Goal: Task Accomplishment & Management: Complete application form

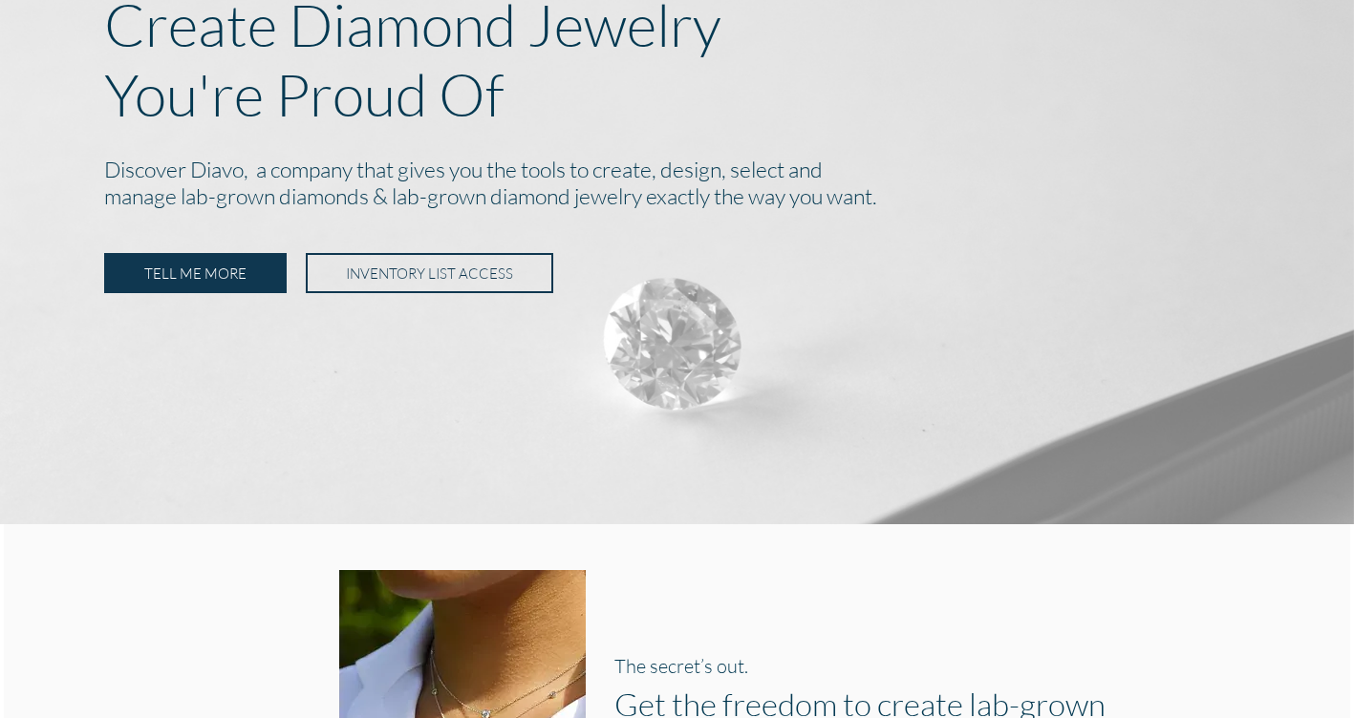
scroll to position [221, 0]
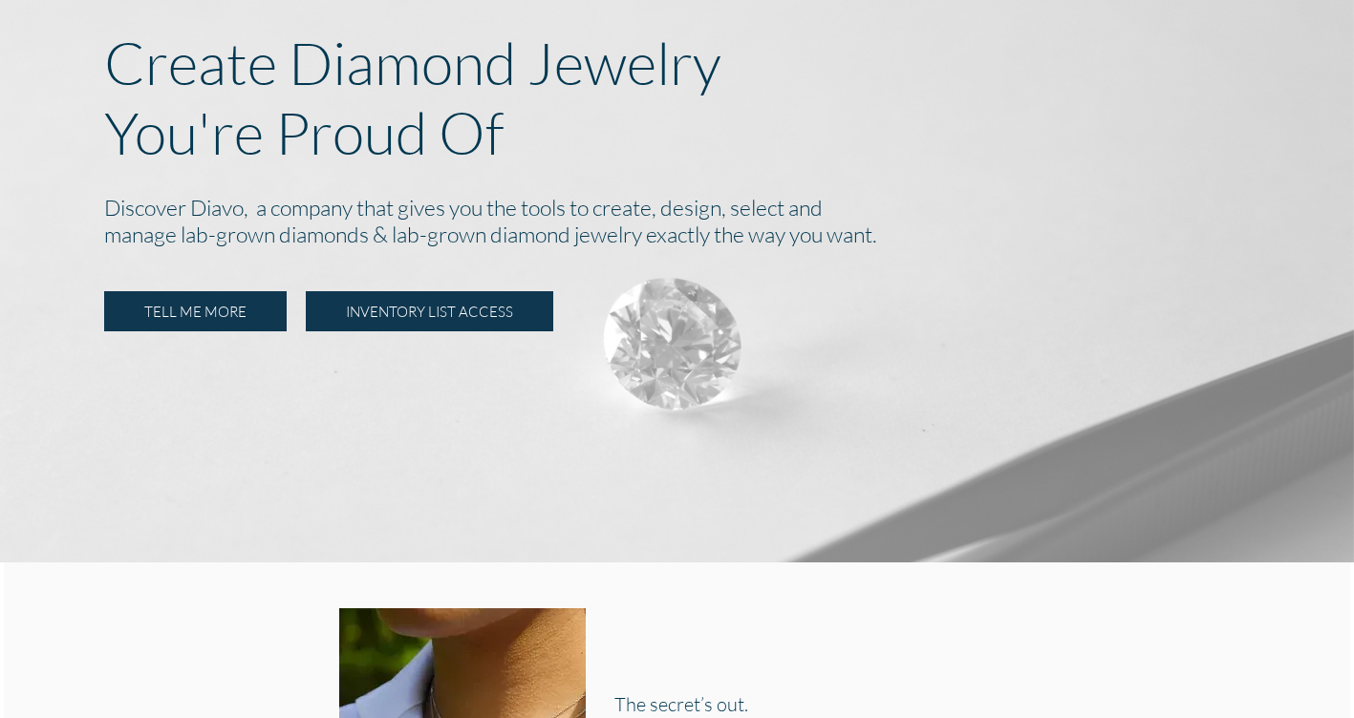
click at [373, 323] on link "INVENTORY LIST ACCESS" at bounding box center [429, 311] width 247 height 40
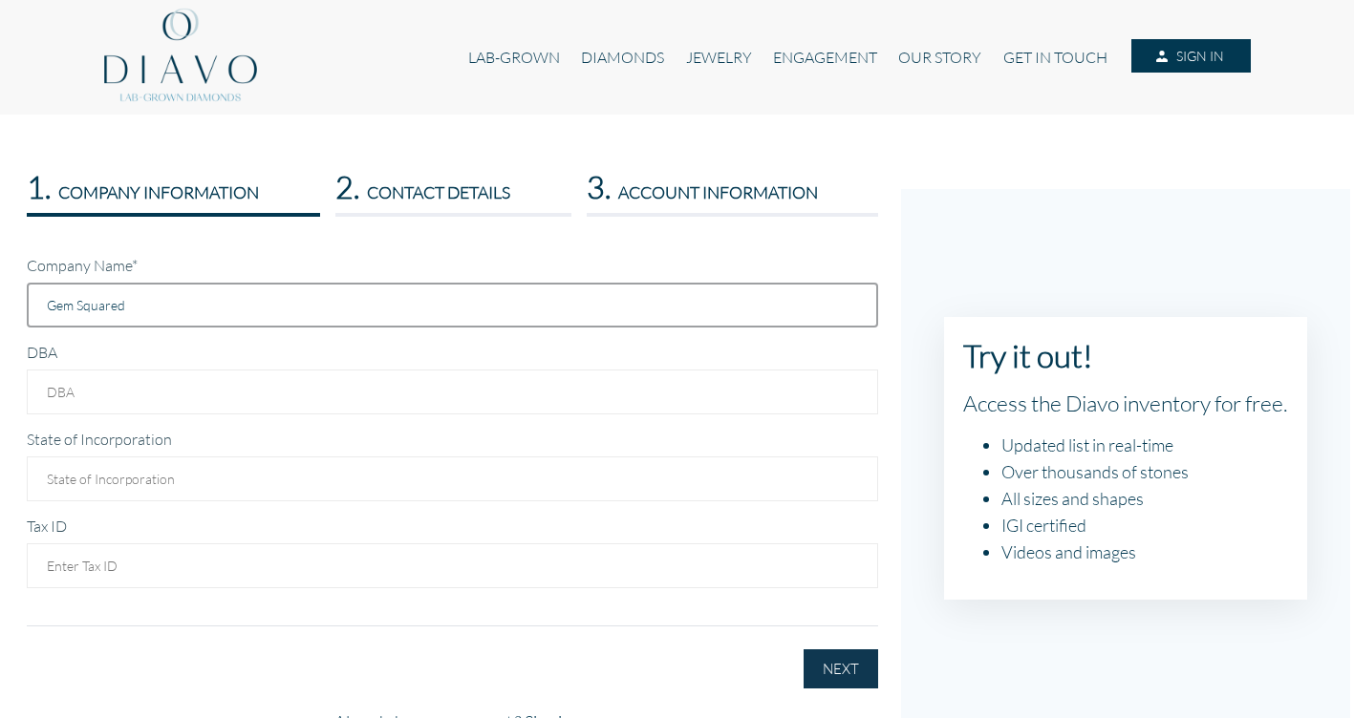
scroll to position [4, 0]
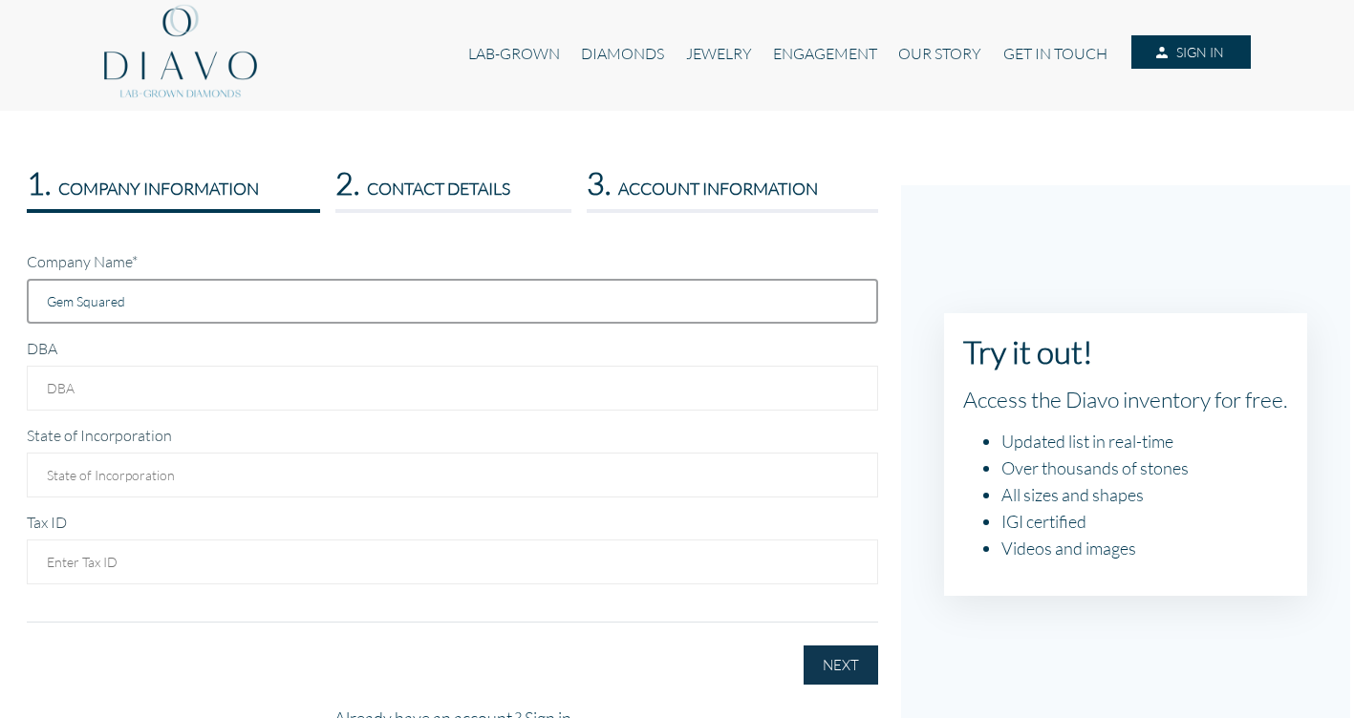
type input "Gem Squared"
click at [210, 390] on input "DBA" at bounding box center [452, 388] width 851 height 45
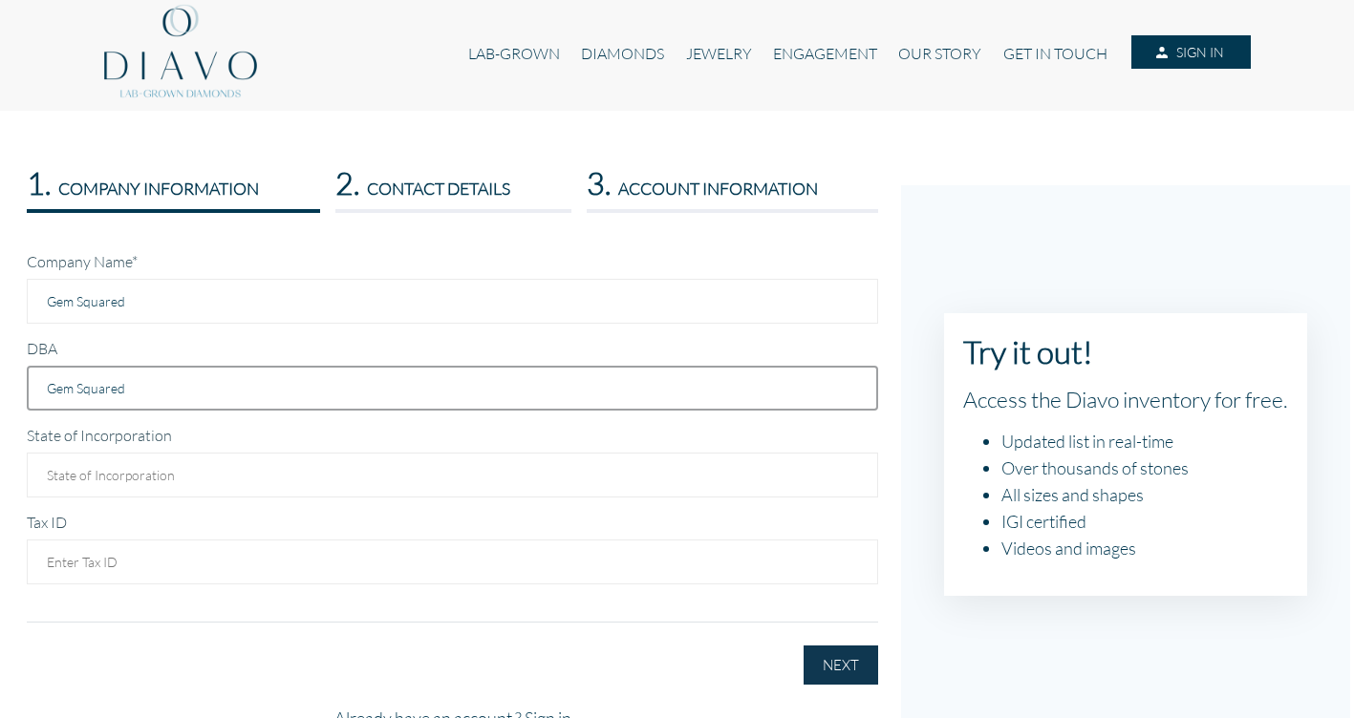
type input "Gem Squared"
drag, startPoint x: 162, startPoint y: 481, endPoint x: 242, endPoint y: 481, distance: 79.3
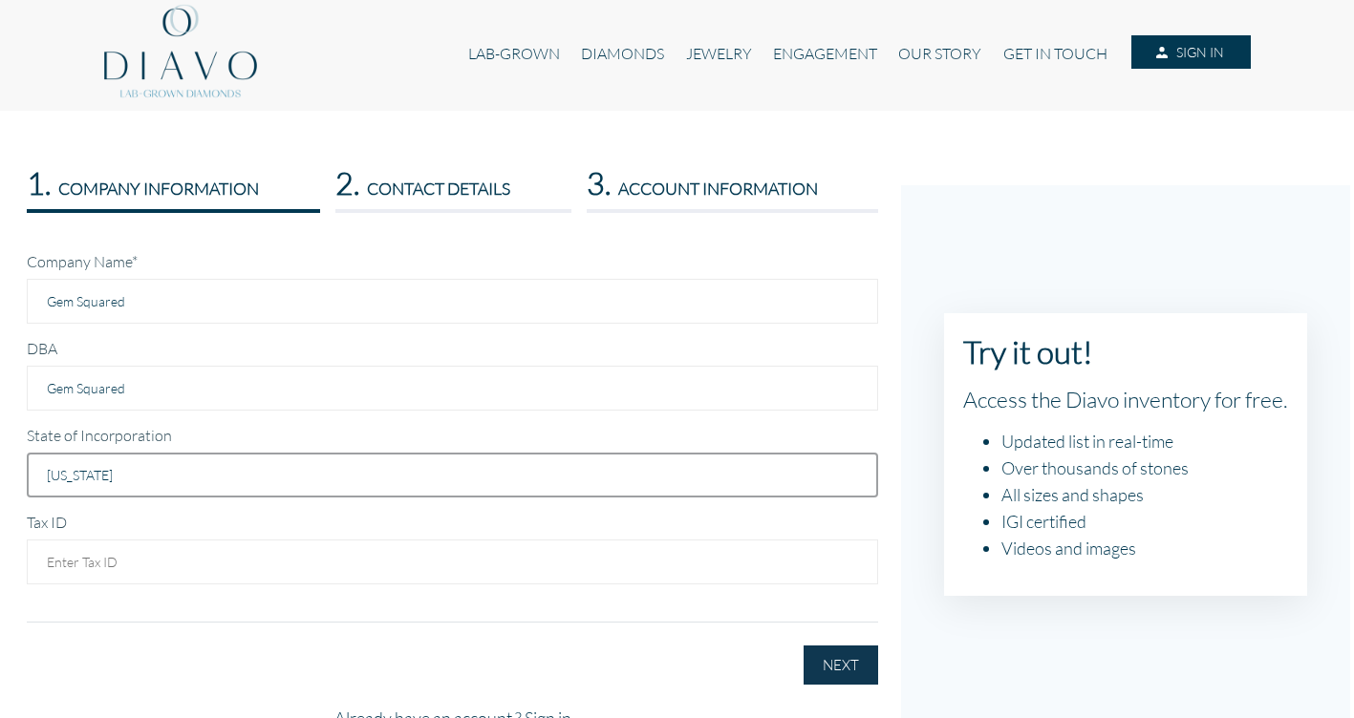
type input "[US_STATE]"
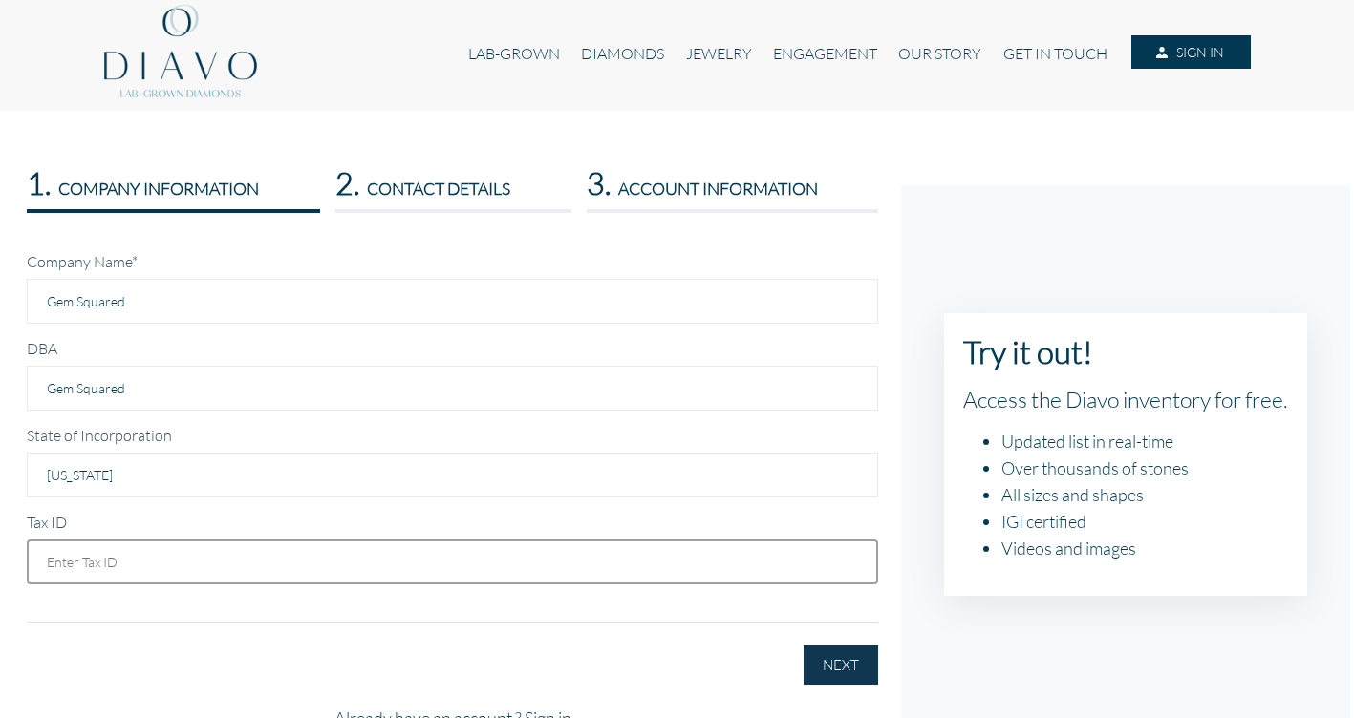
click at [346, 565] on input "text" at bounding box center [452, 562] width 851 height 45
type input "109727859-001"
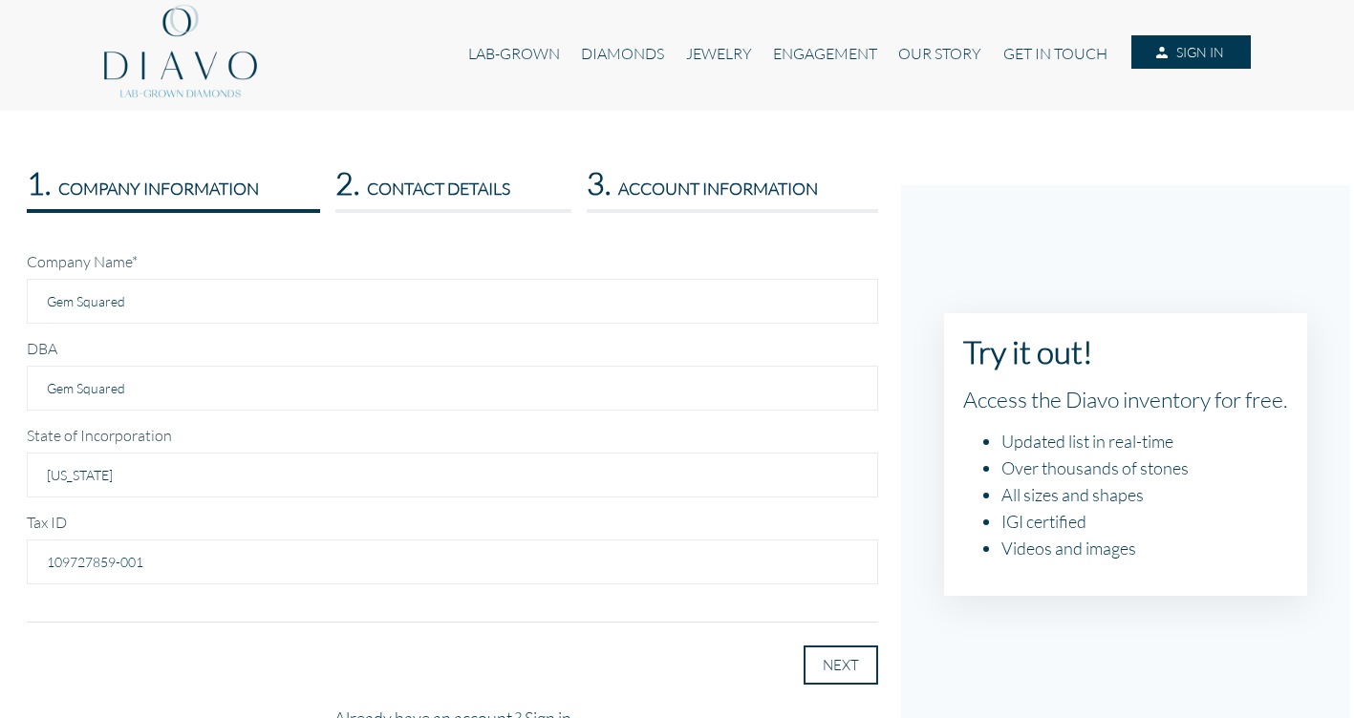
click at [853, 664] on button "NEXT" at bounding box center [840, 665] width 75 height 39
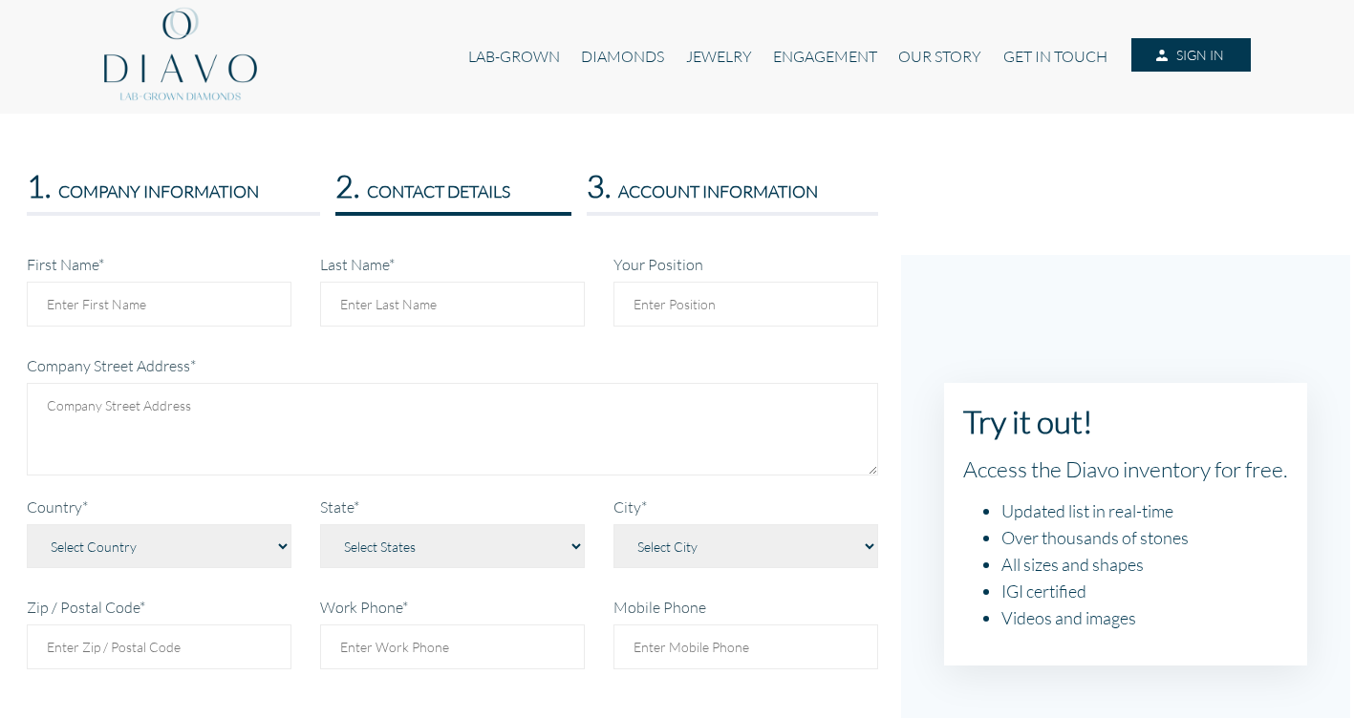
scroll to position [0, 0]
type input "[PERSON_NAME]"
click at [715, 303] on input "Your Position" at bounding box center [745, 305] width 265 height 45
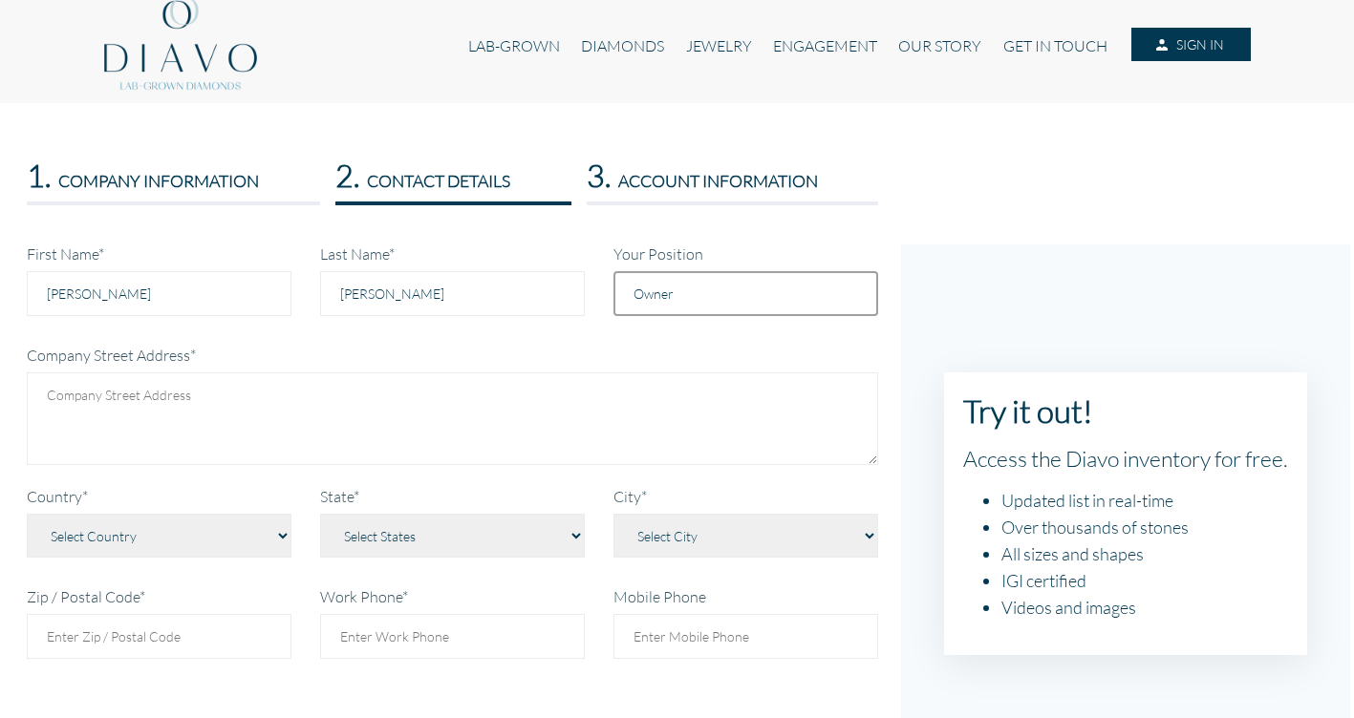
scroll to position [28, 0]
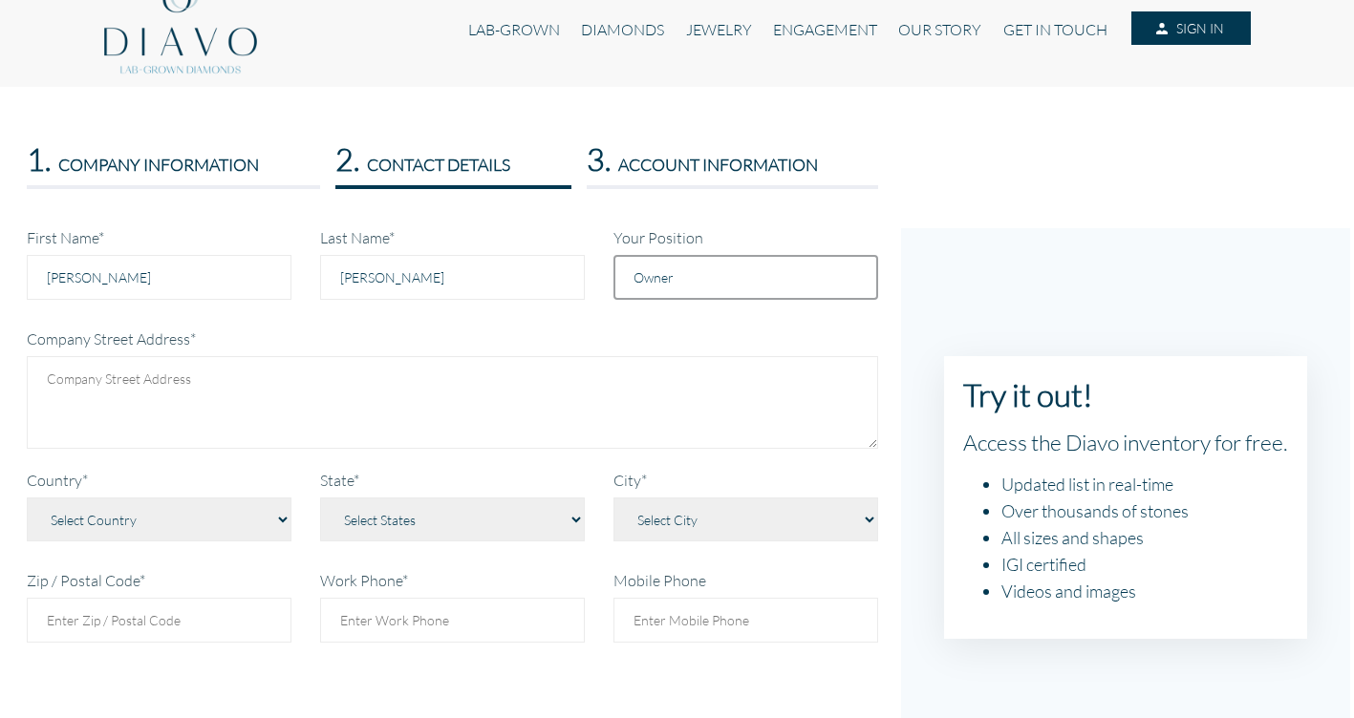
type input "Owner"
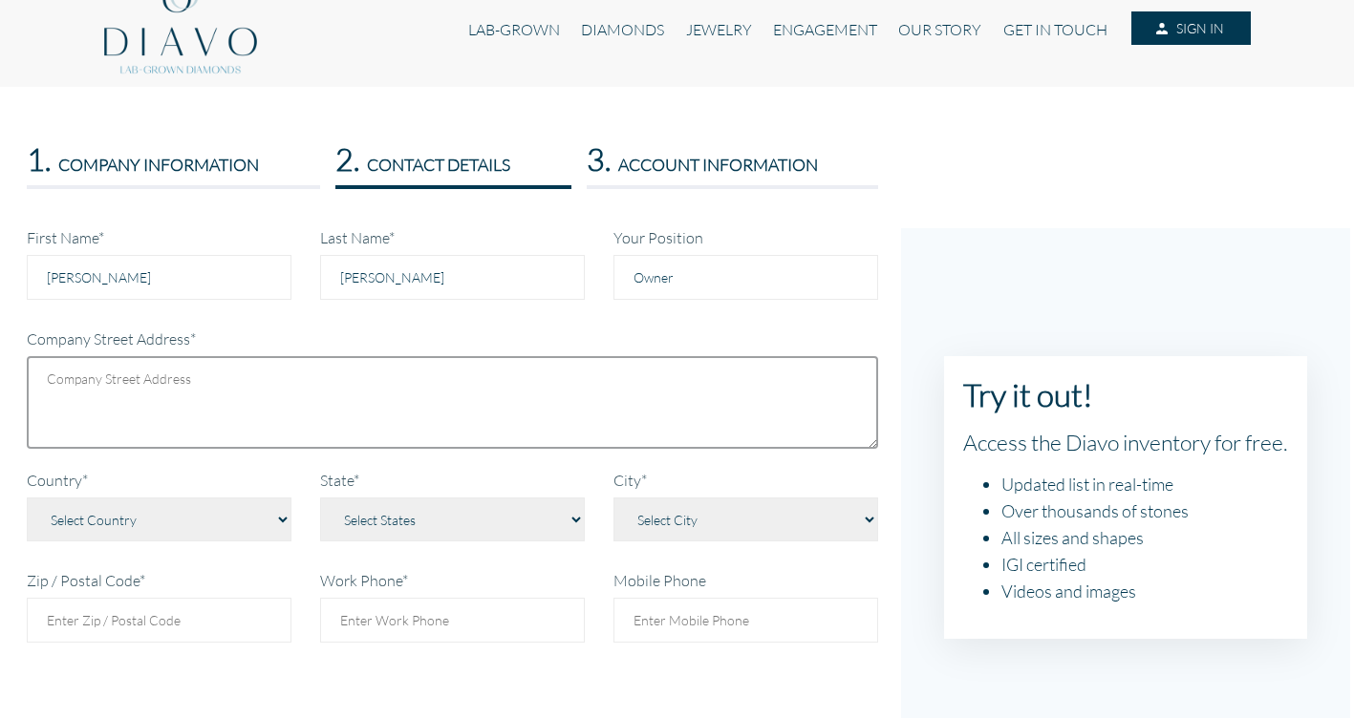
click at [179, 413] on textarea at bounding box center [452, 402] width 851 height 93
type textarea "[STREET_ADDRESS]"
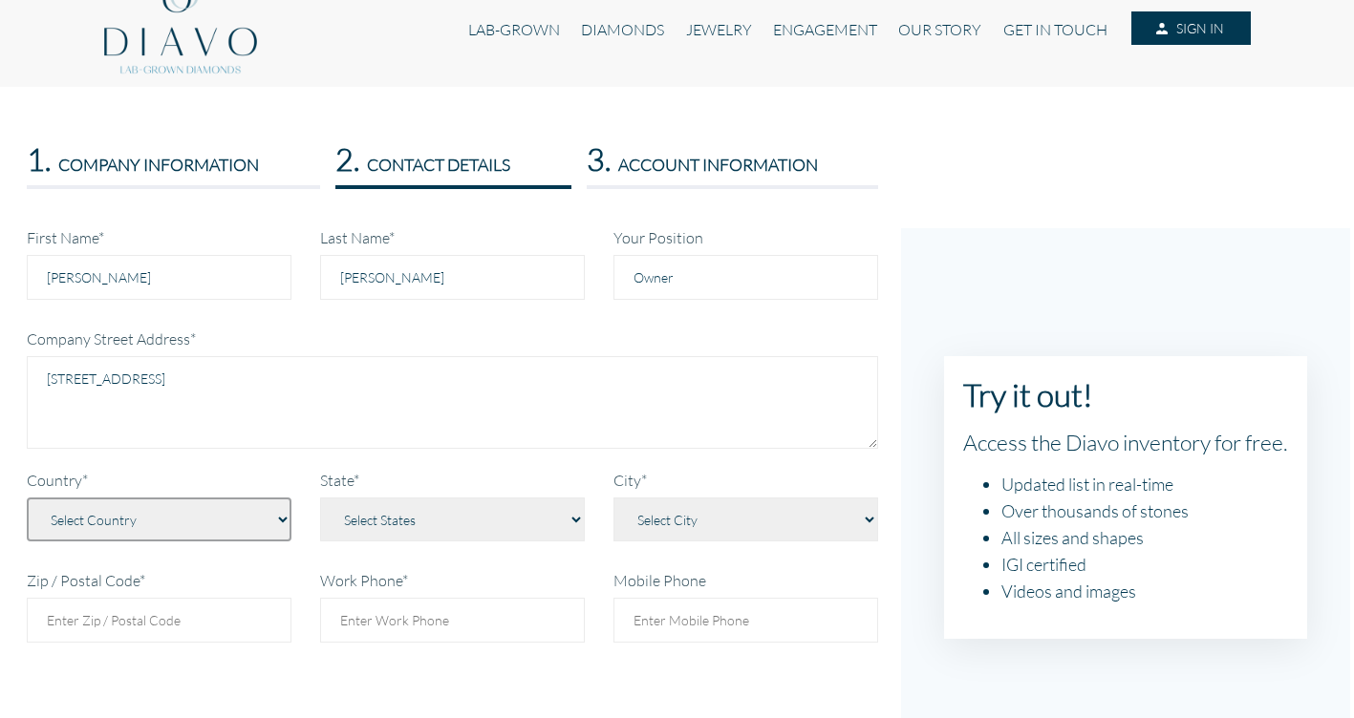
select select "233"
select select "1435"
select select "[GEOGRAPHIC_DATA]"
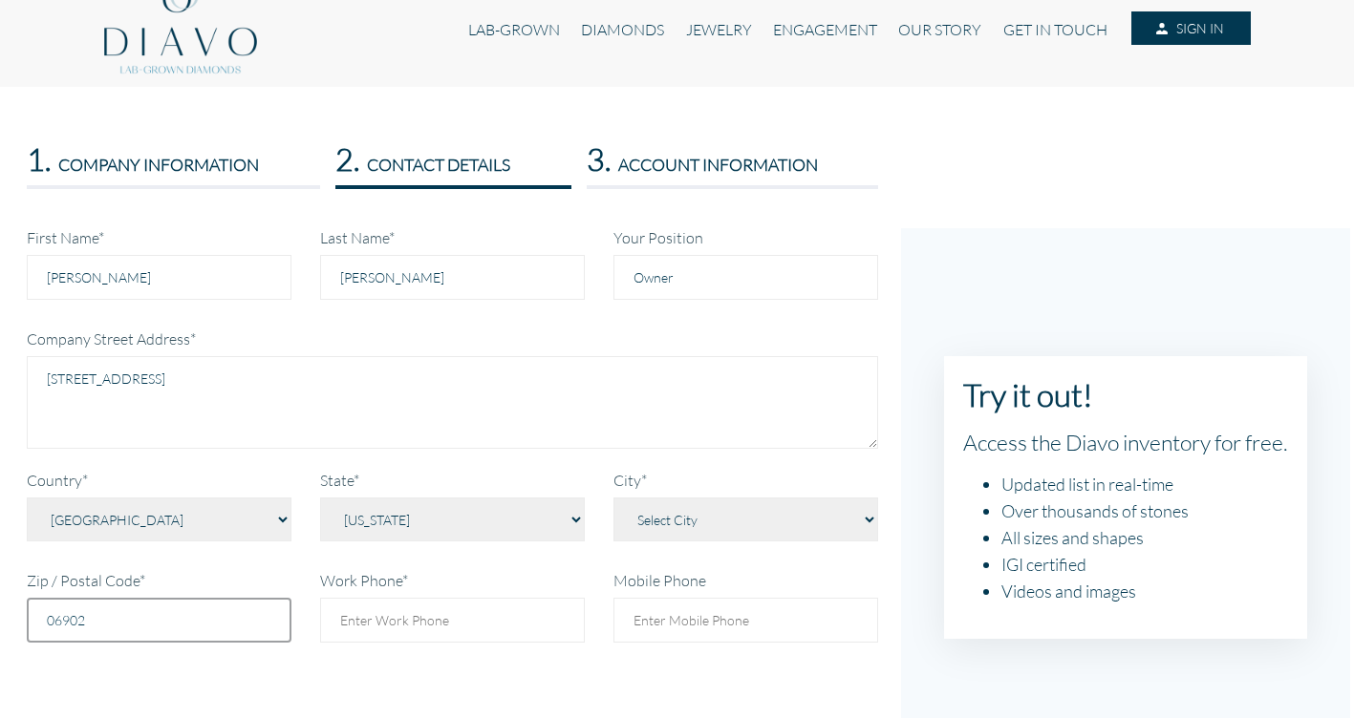
type input "06902"
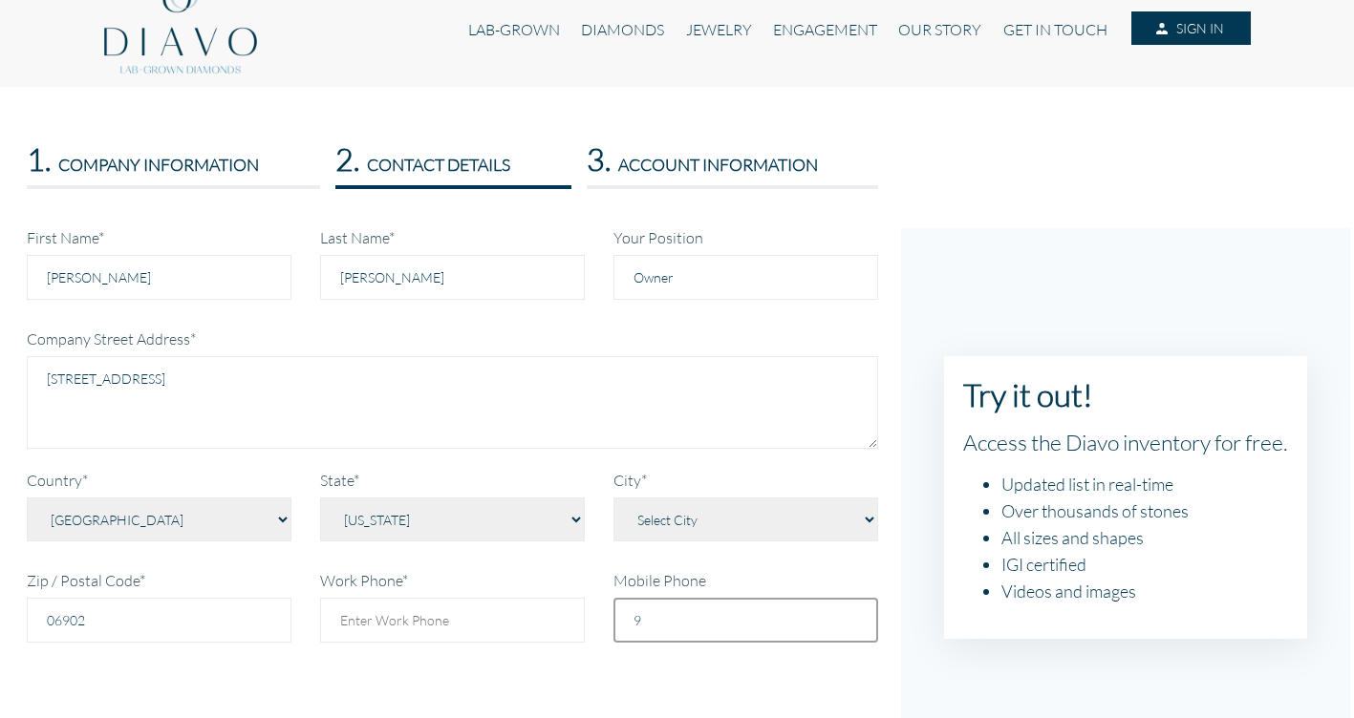
type input "9"
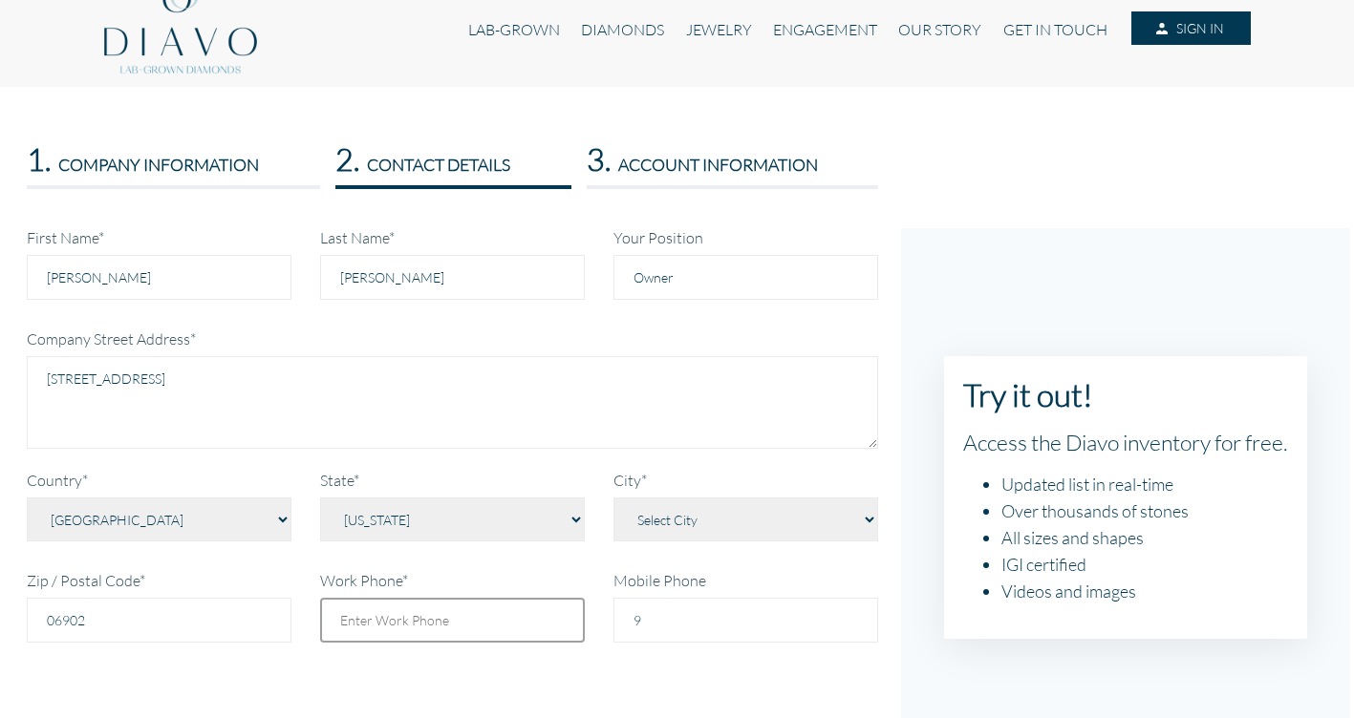
click at [432, 618] on input "Work Phone*" at bounding box center [452, 620] width 265 height 45
type input "9176706363"
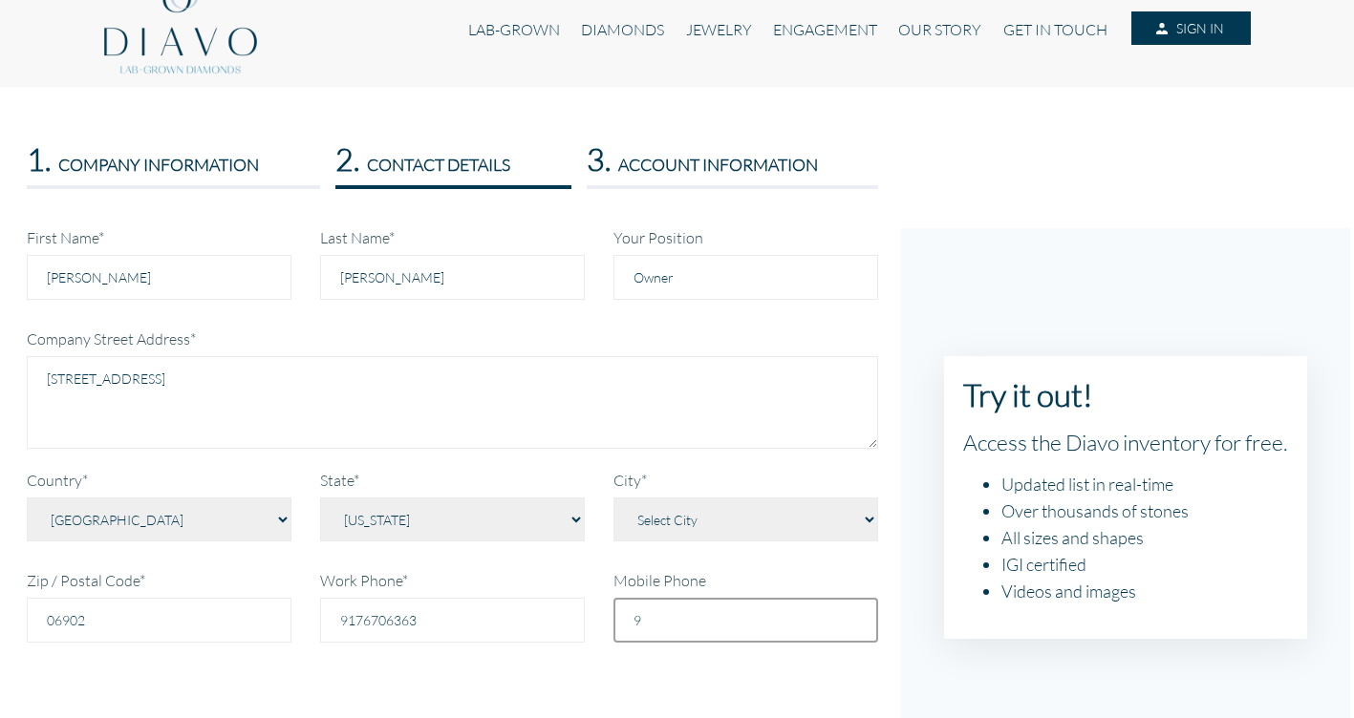
click at [698, 635] on input "9" at bounding box center [745, 620] width 265 height 45
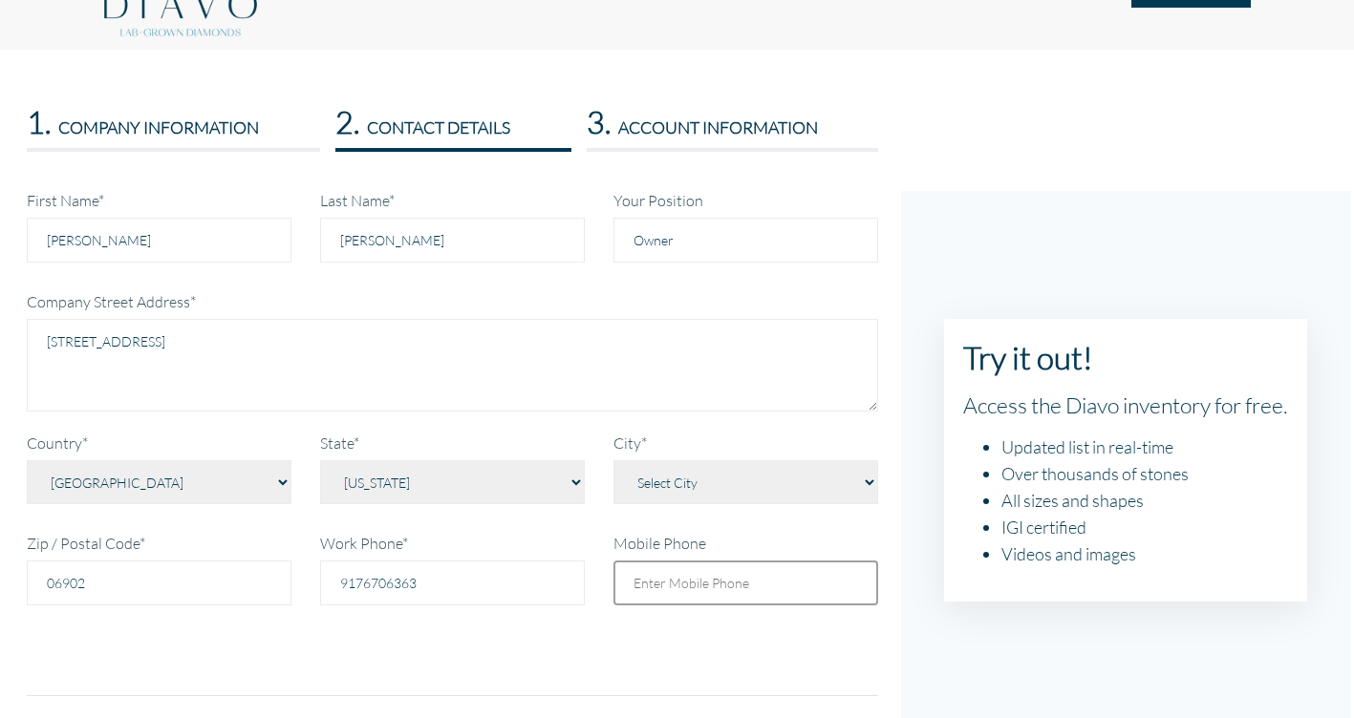
scroll to position [433, 0]
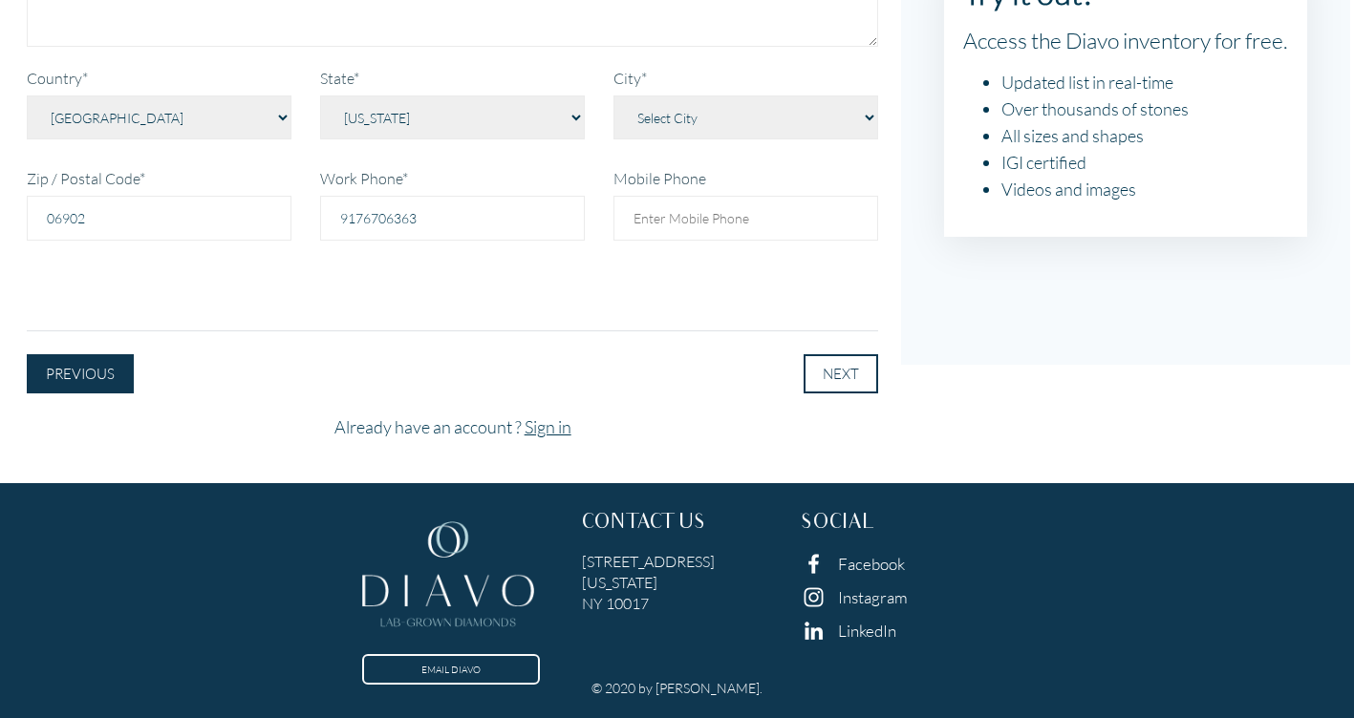
click at [841, 360] on button "NEXT" at bounding box center [840, 373] width 75 height 39
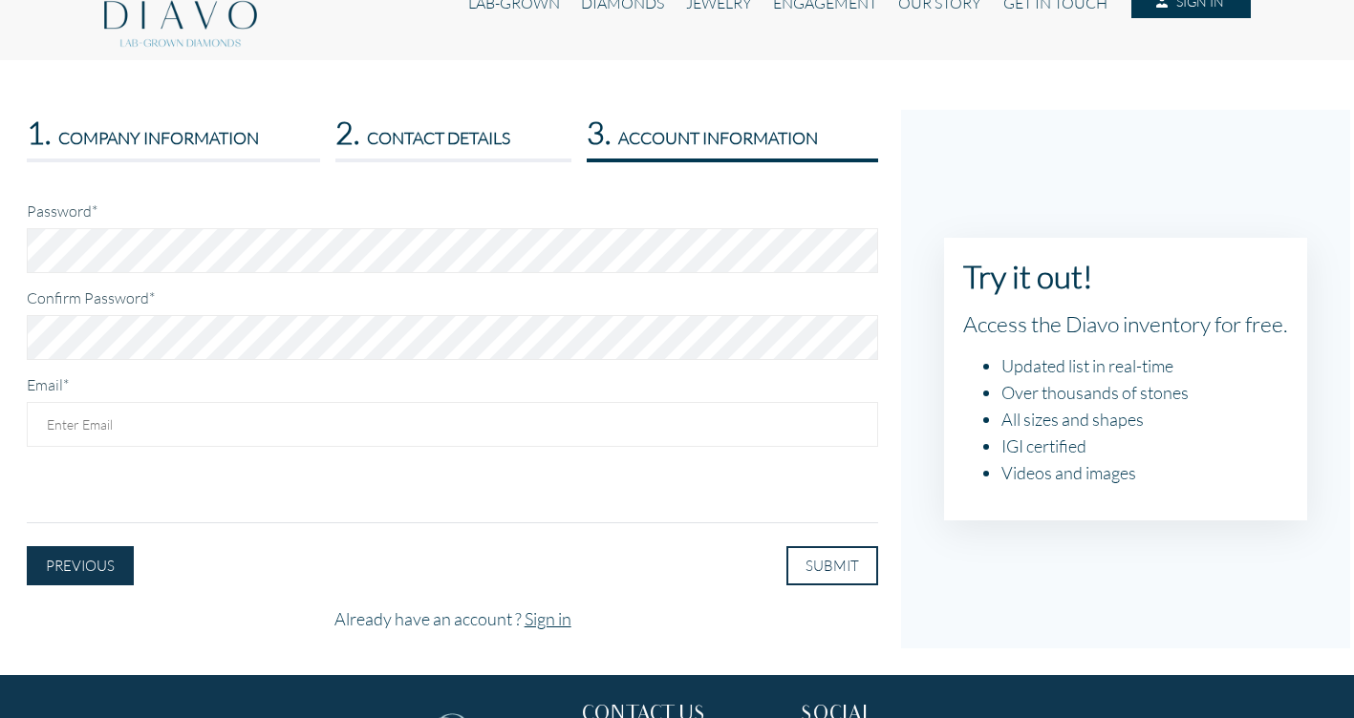
scroll to position [0, 0]
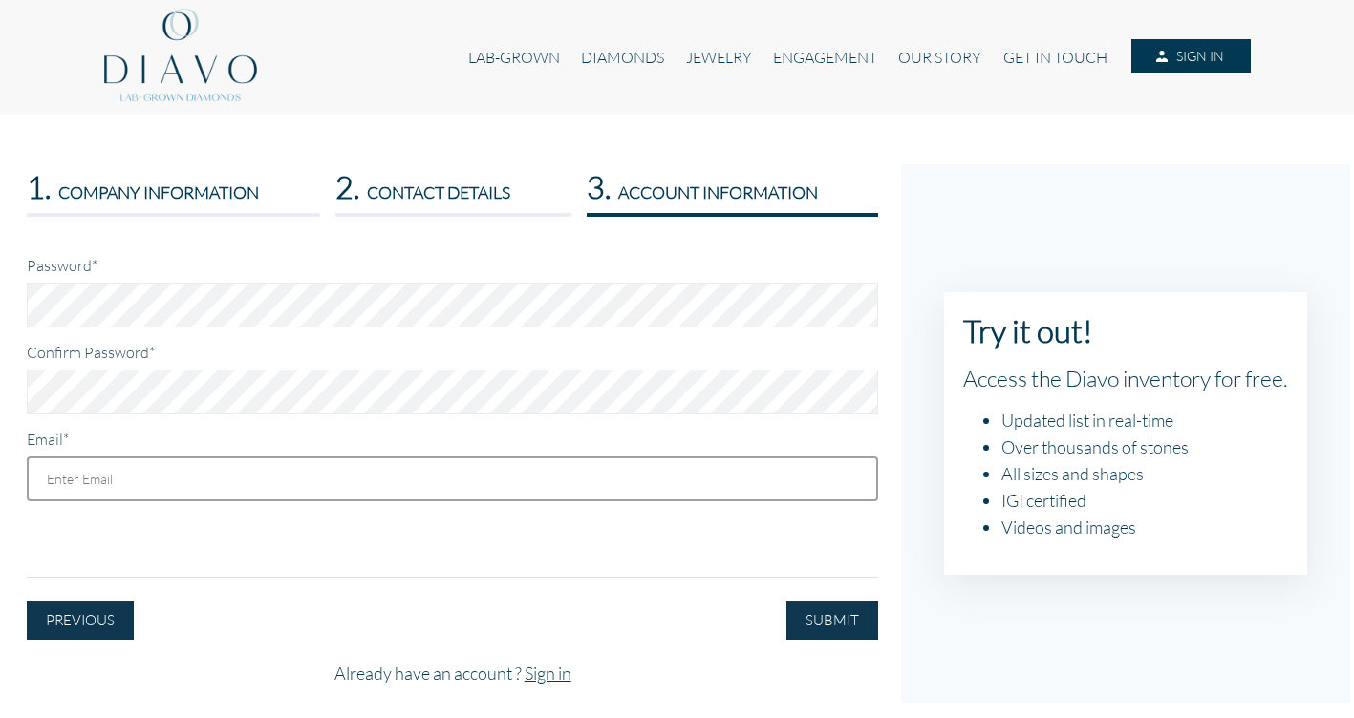
click at [139, 483] on input "Email*" at bounding box center [452, 479] width 851 height 45
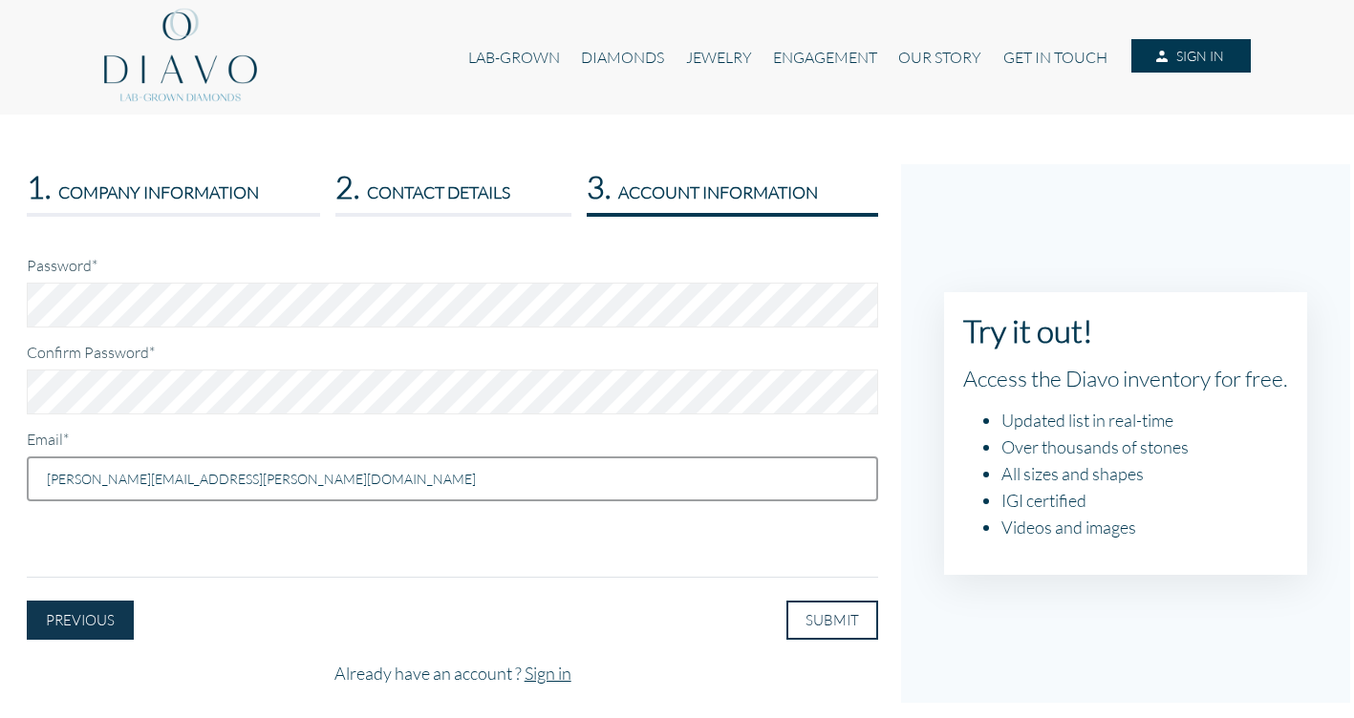
type input "[PERSON_NAME][EMAIL_ADDRESS][PERSON_NAME][DOMAIN_NAME]"
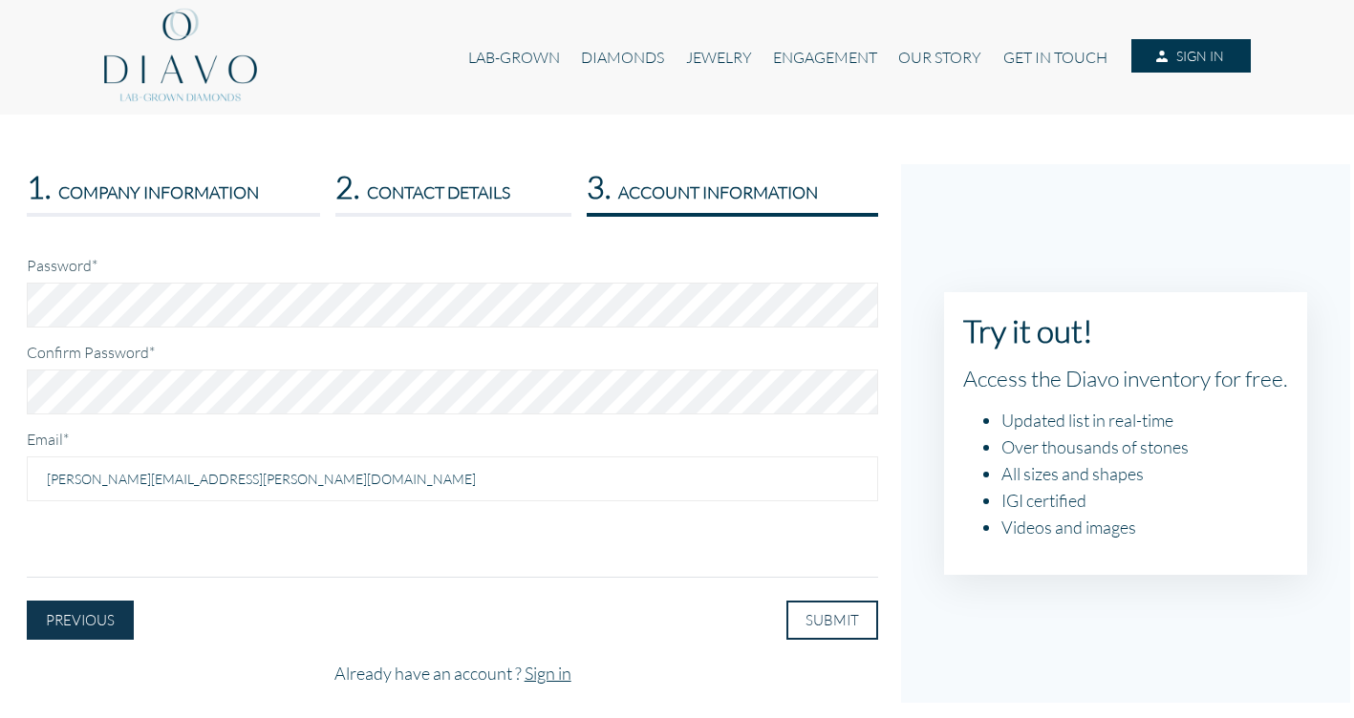
click at [836, 630] on button "SUBMIT" at bounding box center [832, 620] width 92 height 39
